Goal: Task Accomplishment & Management: Use online tool/utility

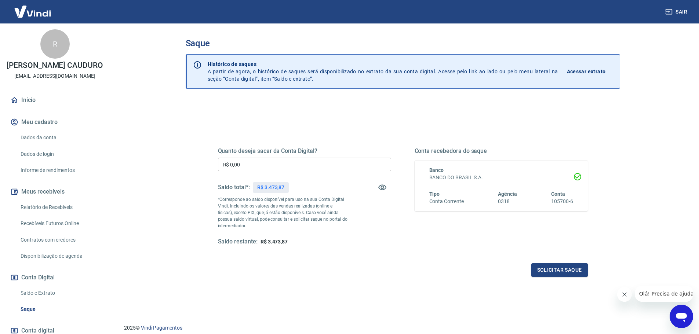
click at [56, 215] on link "Relatório de Recebíveis" at bounding box center [59, 207] width 83 height 15
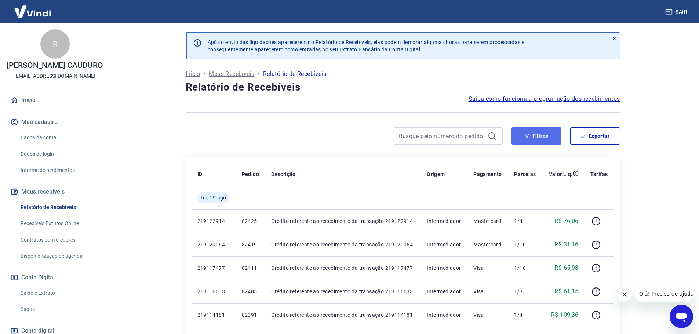
click at [543, 132] on button "Filtros" at bounding box center [537, 136] width 50 height 18
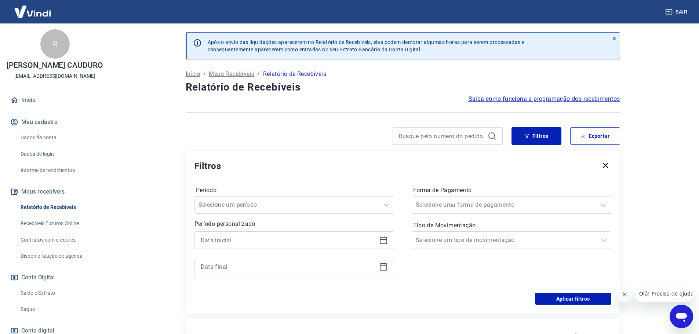
click at [384, 243] on icon at bounding box center [383, 240] width 9 height 9
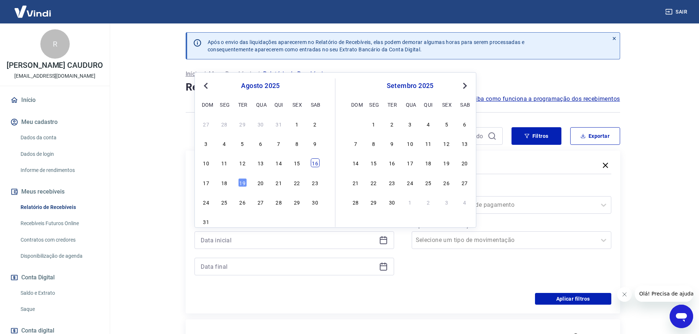
click at [312, 163] on div "16" at bounding box center [315, 163] width 9 height 9
type input "[DATE]"
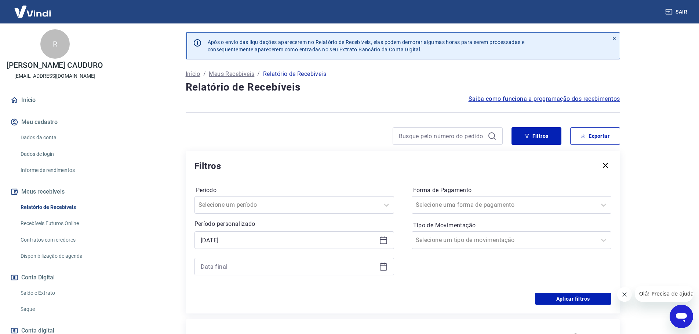
click at [382, 267] on icon at bounding box center [383, 267] width 9 height 9
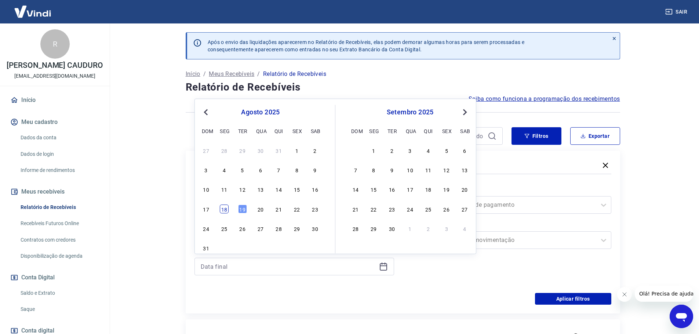
click at [228, 207] on div "18" at bounding box center [224, 209] width 9 height 9
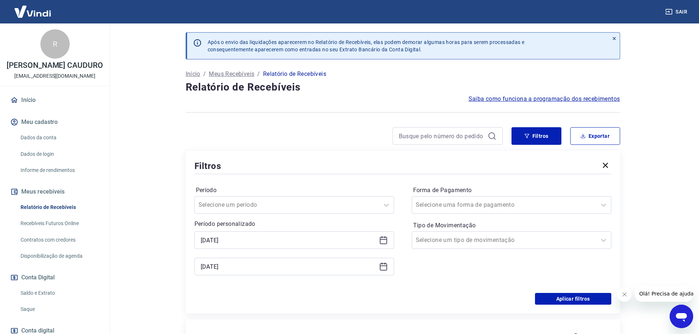
type input "[DATE]"
click at [570, 298] on button "Aplicar filtros" at bounding box center [573, 299] width 76 height 12
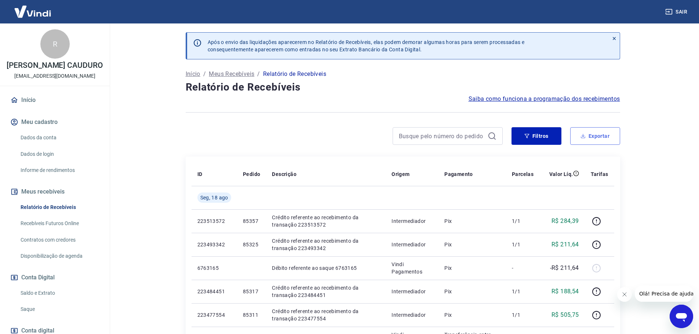
click at [603, 134] on button "Exportar" at bounding box center [596, 136] width 50 height 18
type input "[DATE]"
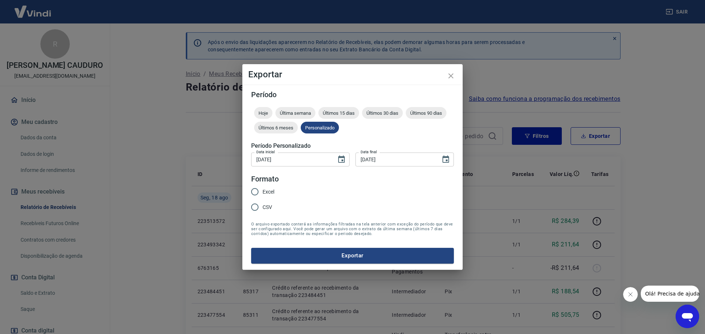
click at [269, 188] on label "Excel" at bounding box center [260, 191] width 27 height 15
click at [263, 188] on input "Excel" at bounding box center [254, 191] width 15 height 15
radio input "true"
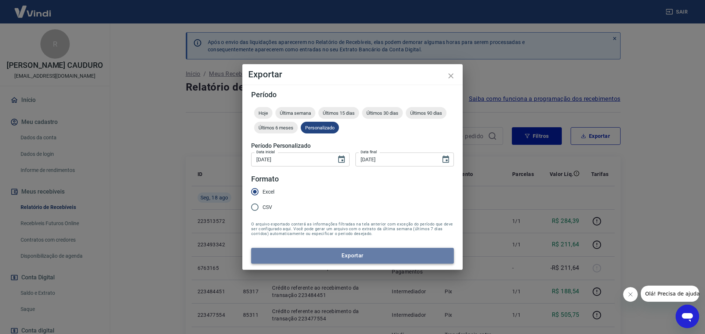
click at [365, 260] on button "Exportar" at bounding box center [352, 255] width 203 height 15
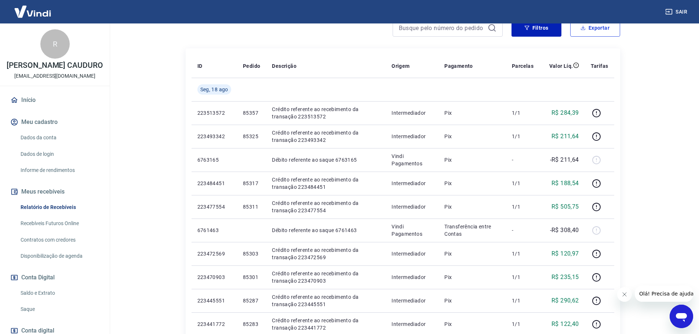
scroll to position [110, 0]
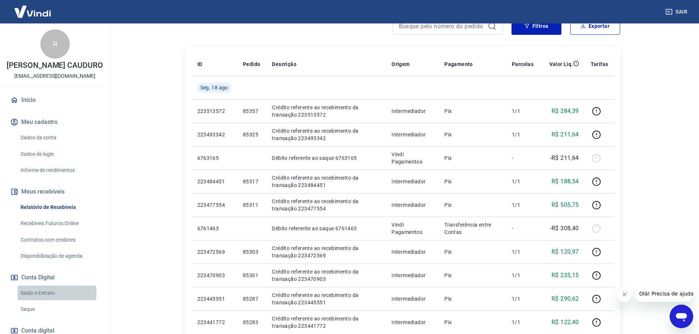
click at [42, 301] on link "Saldo e Extrato" at bounding box center [59, 293] width 83 height 15
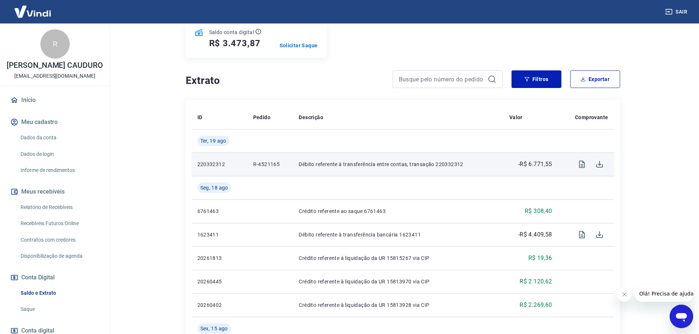
scroll to position [110, 0]
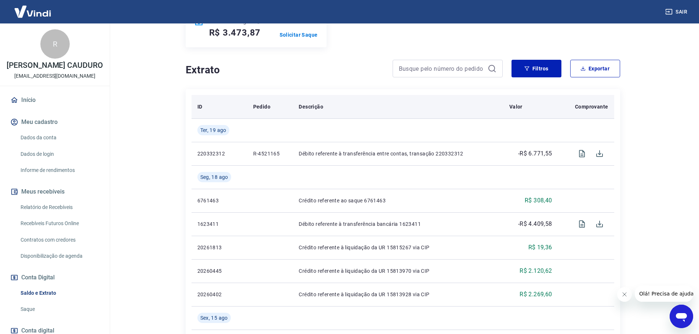
click at [406, 116] on th "Descrição" at bounding box center [398, 106] width 210 height 23
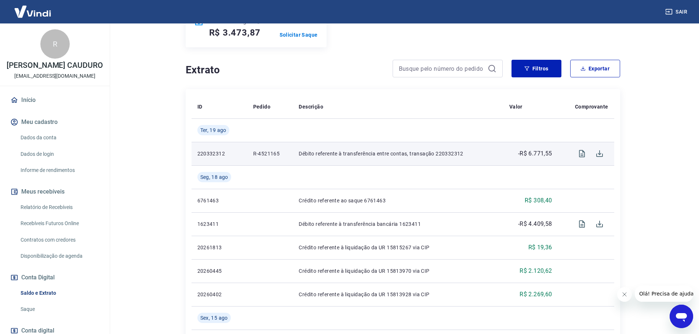
click at [445, 154] on p "Débito referente à transferência entre contas, transação 220332312" at bounding box center [398, 153] width 199 height 7
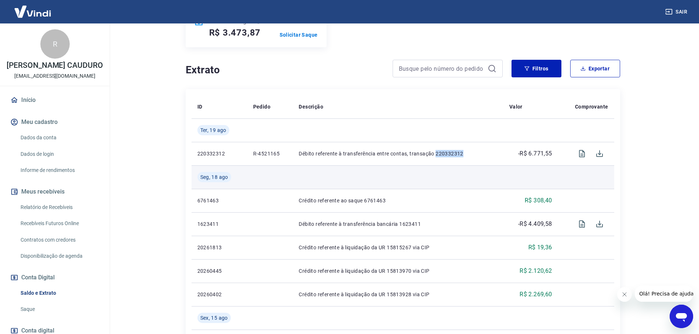
copy p "220332312"
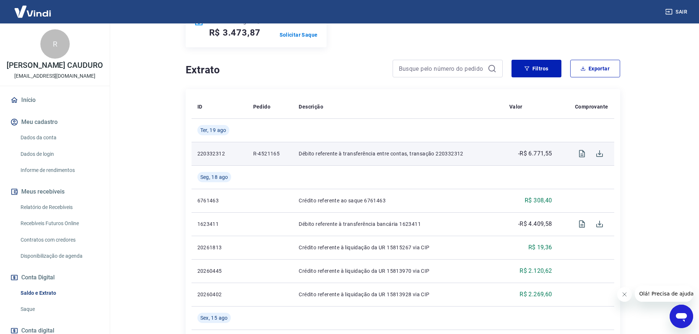
click at [272, 152] on p "R-4521165" at bounding box center [270, 153] width 34 height 7
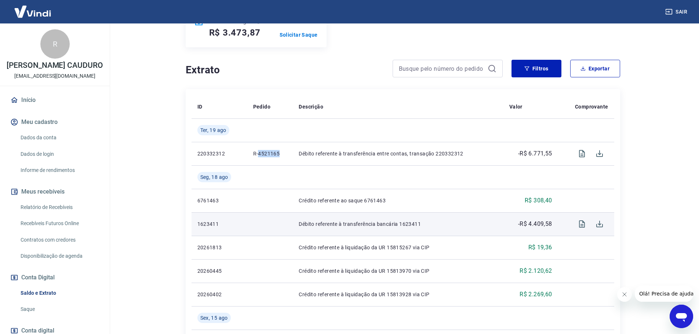
copy p "4521165"
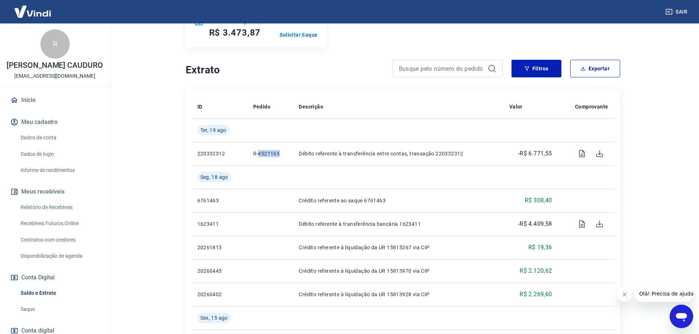
click at [30, 215] on link "Relatório de Recebíveis" at bounding box center [59, 207] width 83 height 15
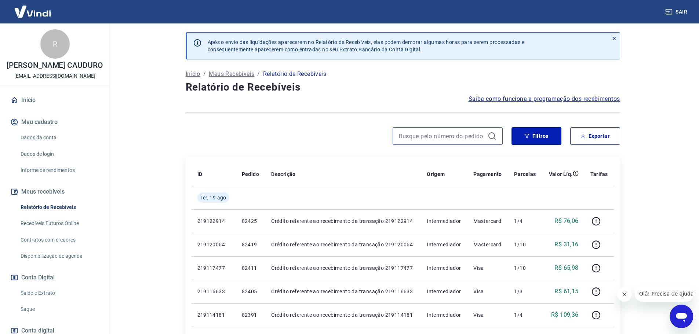
click at [443, 133] on input at bounding box center [442, 136] width 86 height 11
paste input "4521165"
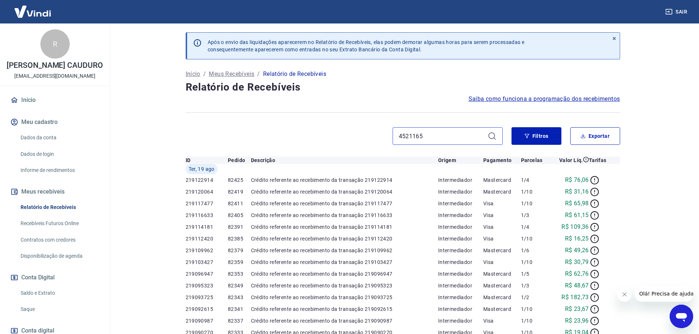
type input "4521165"
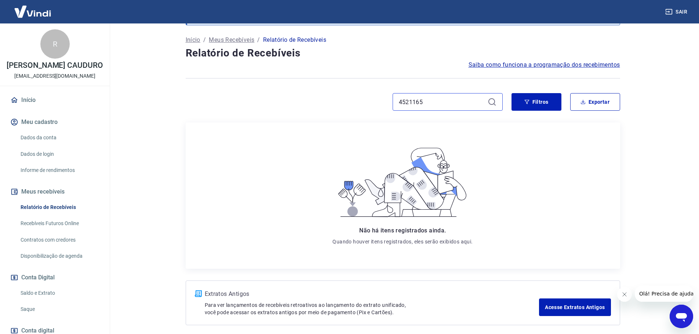
scroll to position [66, 0]
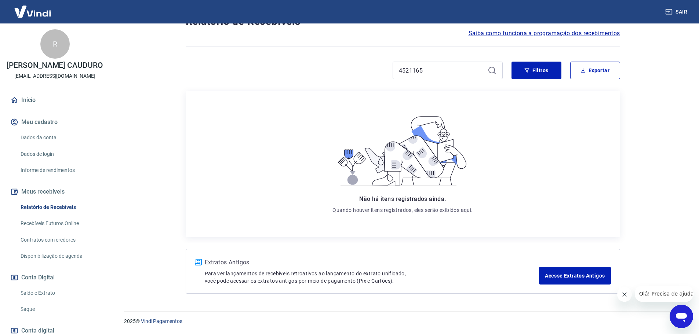
click at [40, 301] on link "Saldo e Extrato" at bounding box center [59, 293] width 83 height 15
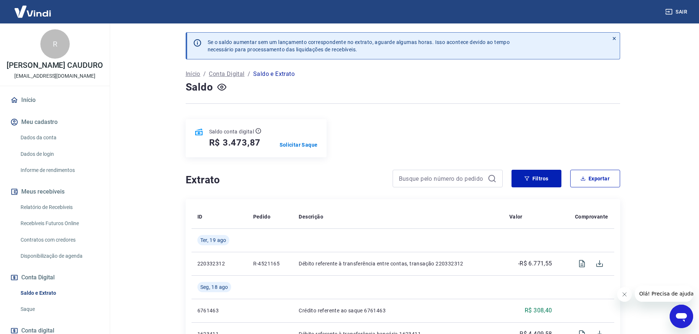
scroll to position [37, 0]
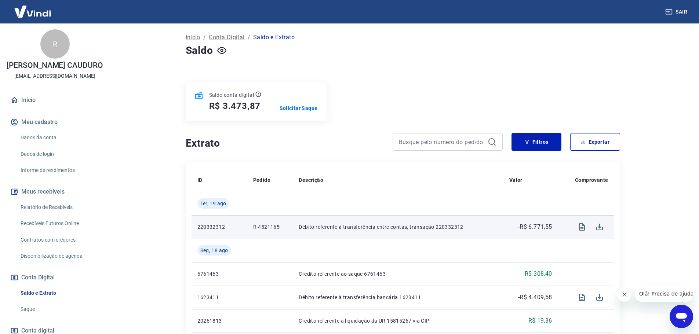
click at [548, 226] on p "-R$ 6.771,55" at bounding box center [535, 227] width 34 height 9
click at [446, 227] on p "Débito referente à transferência entre contas, transação 220332312" at bounding box center [398, 227] width 199 height 7
copy p "220332312"
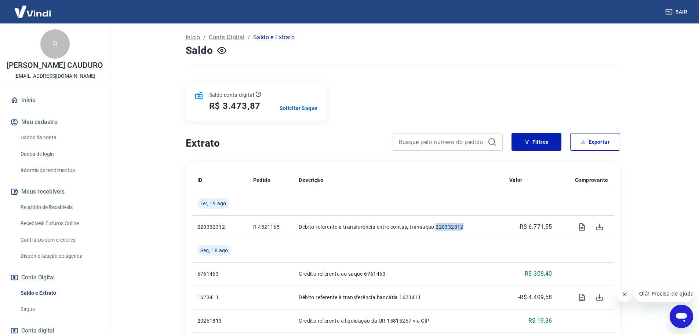
click at [51, 215] on link "Relatório de Recebíveis" at bounding box center [59, 207] width 83 height 15
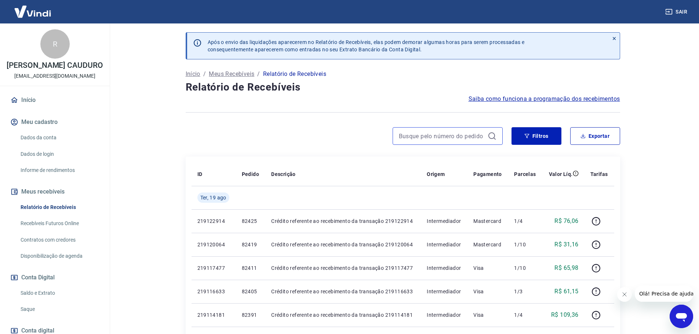
click at [458, 140] on input at bounding box center [442, 136] width 86 height 11
paste input "220332312"
click at [457, 131] on input "220332312" at bounding box center [442, 136] width 86 height 11
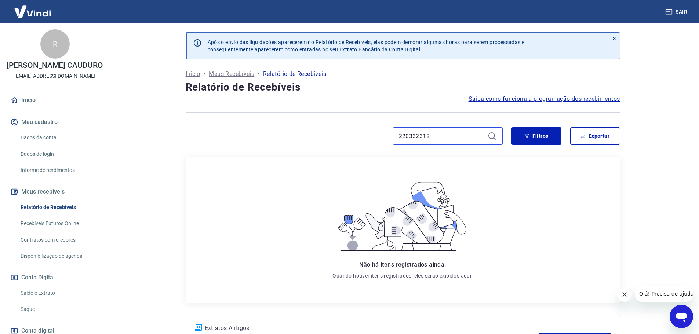
type input "220332312"
click at [38, 286] on button "Conta Digital" at bounding box center [55, 278] width 92 height 16
click at [41, 298] on link "Saldo e Extrato" at bounding box center [59, 293] width 83 height 15
